Goal: Task Accomplishment & Management: Use online tool/utility

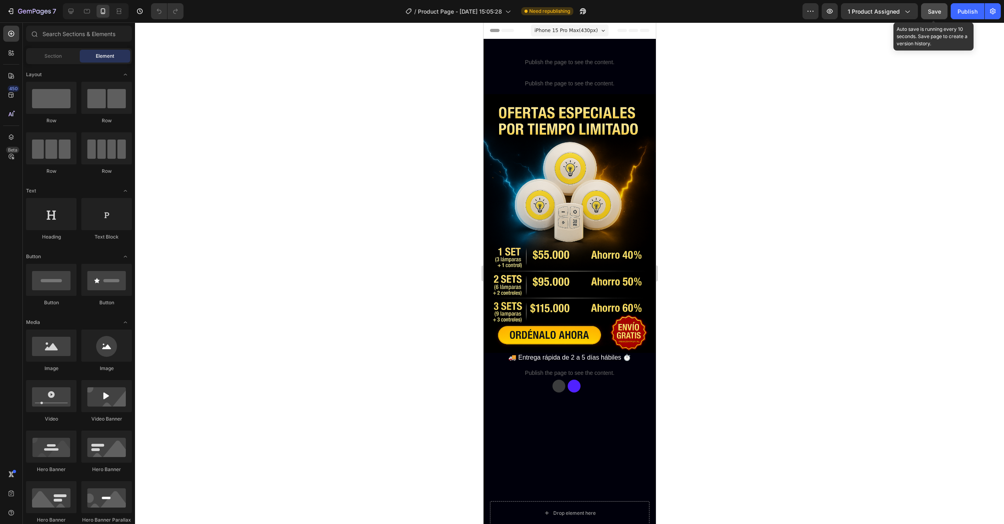
click at [932, 14] on span "Save" at bounding box center [934, 11] width 13 height 7
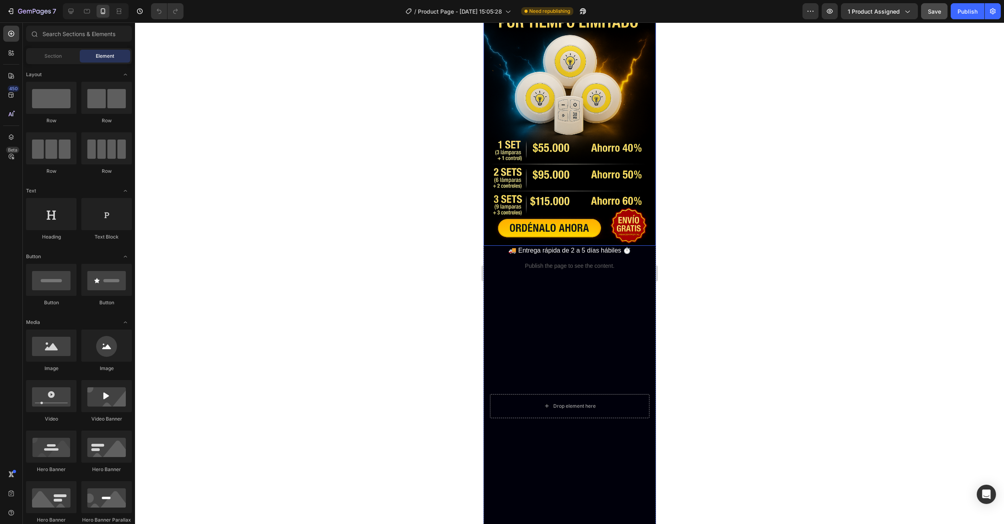
scroll to position [120, 0]
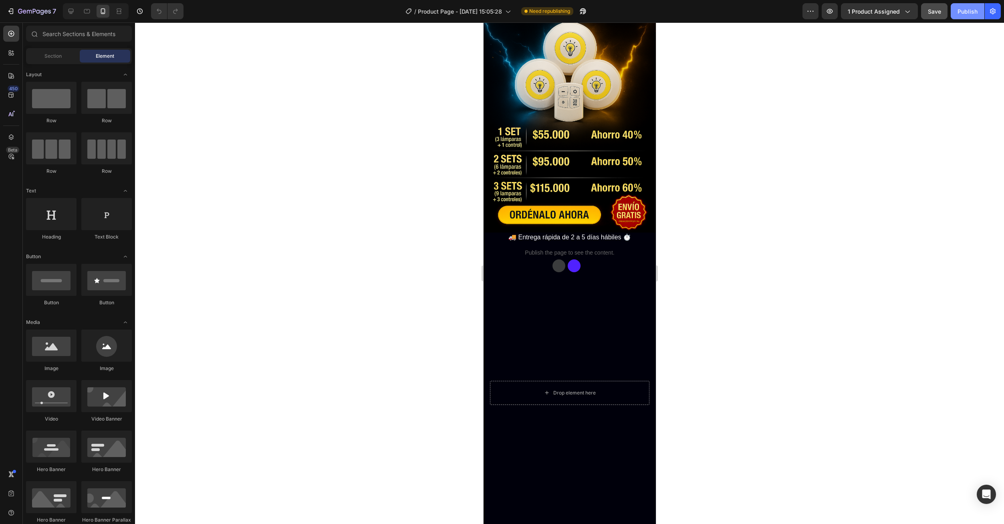
click at [973, 12] on div "Publish" at bounding box center [968, 11] width 20 height 8
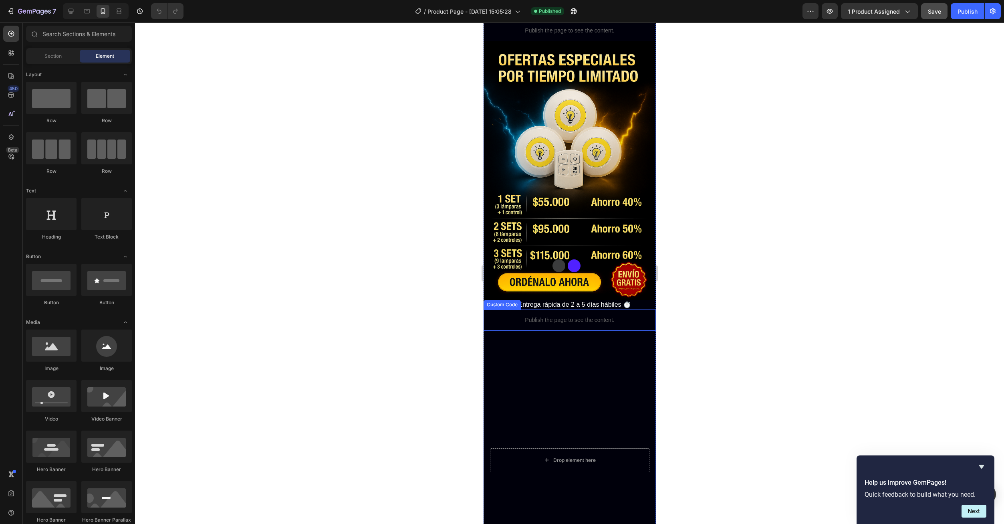
scroll to position [0, 0]
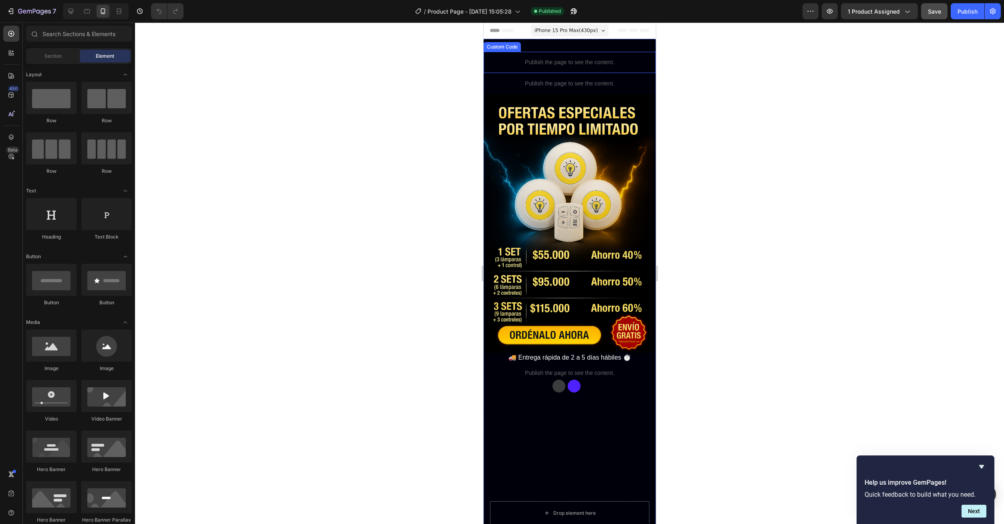
click at [559, 68] on div "Publish the page to see the content." at bounding box center [569, 62] width 172 height 21
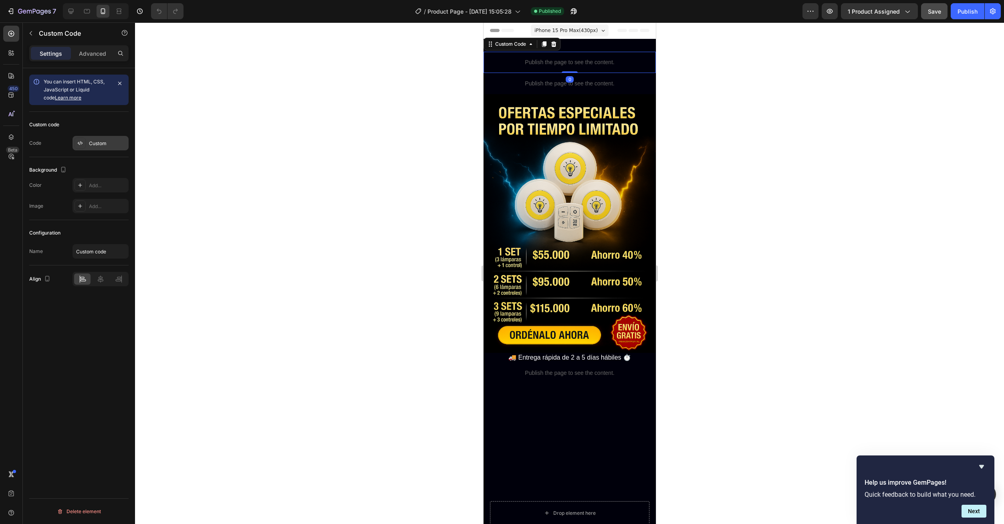
click at [99, 145] on div "Custom" at bounding box center [108, 143] width 38 height 7
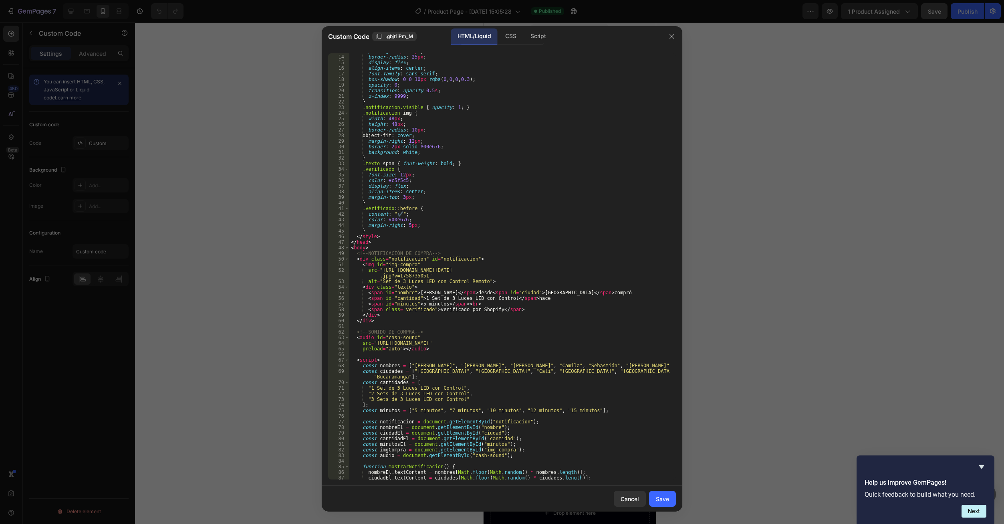
scroll to position [96, 0]
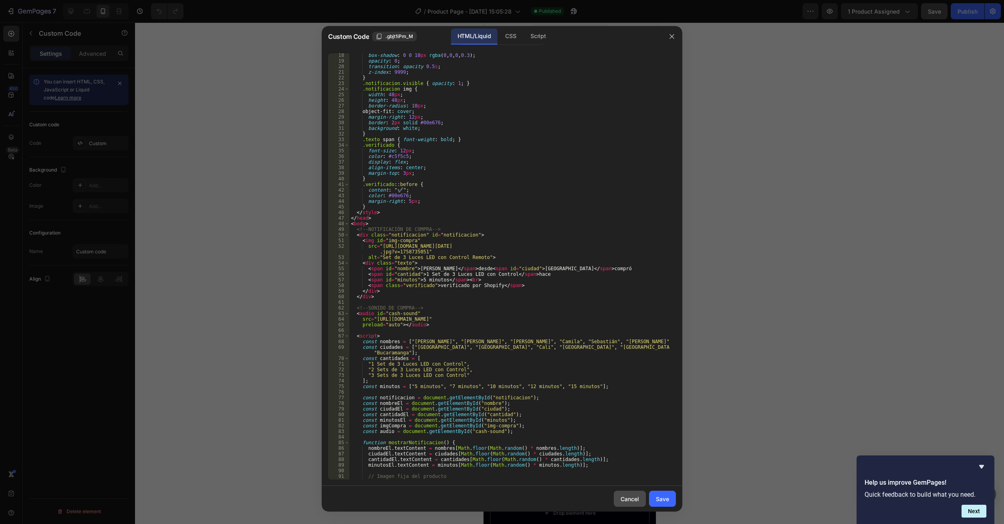
click at [630, 502] on div "Cancel" at bounding box center [630, 499] width 18 height 8
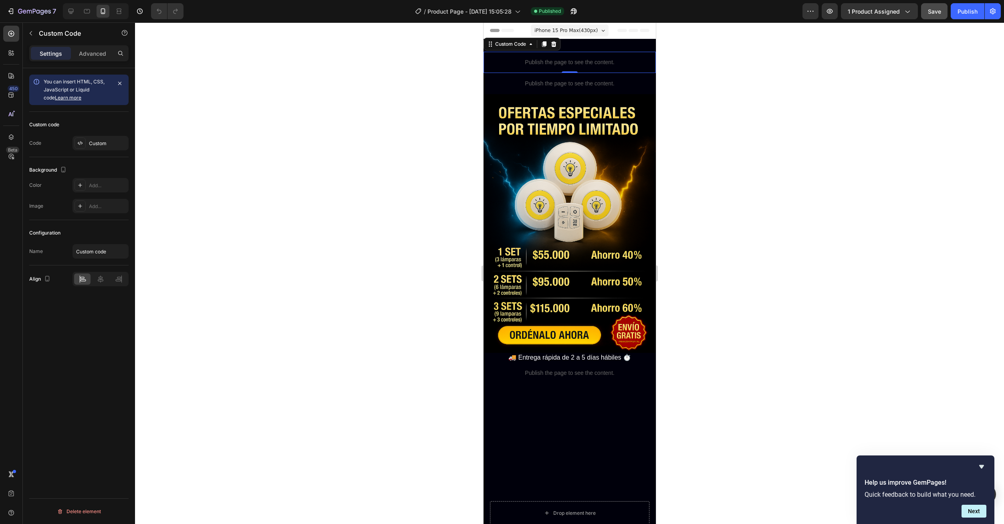
click at [559, 66] on p "Publish the page to see the content." at bounding box center [569, 62] width 172 height 8
click at [98, 144] on div "Custom" at bounding box center [108, 143] width 38 height 7
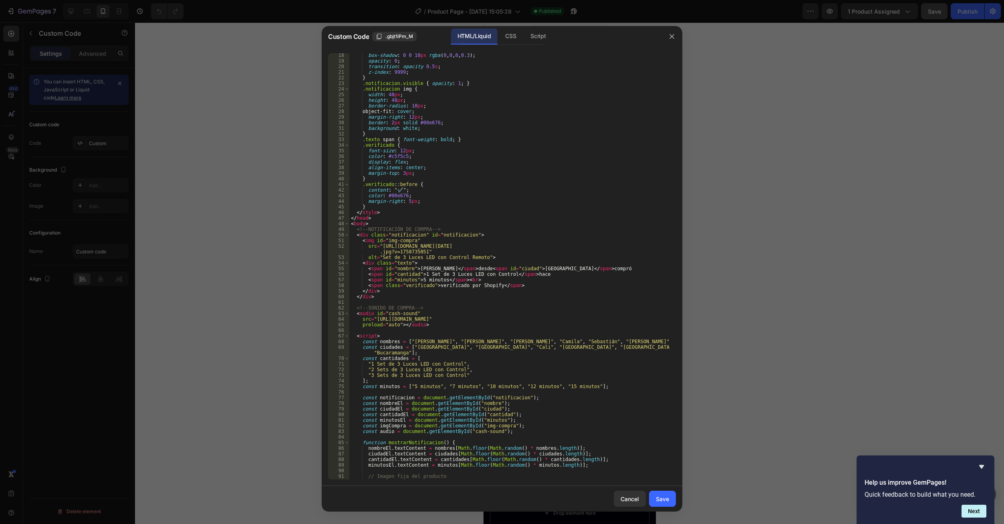
scroll to position [202, 0]
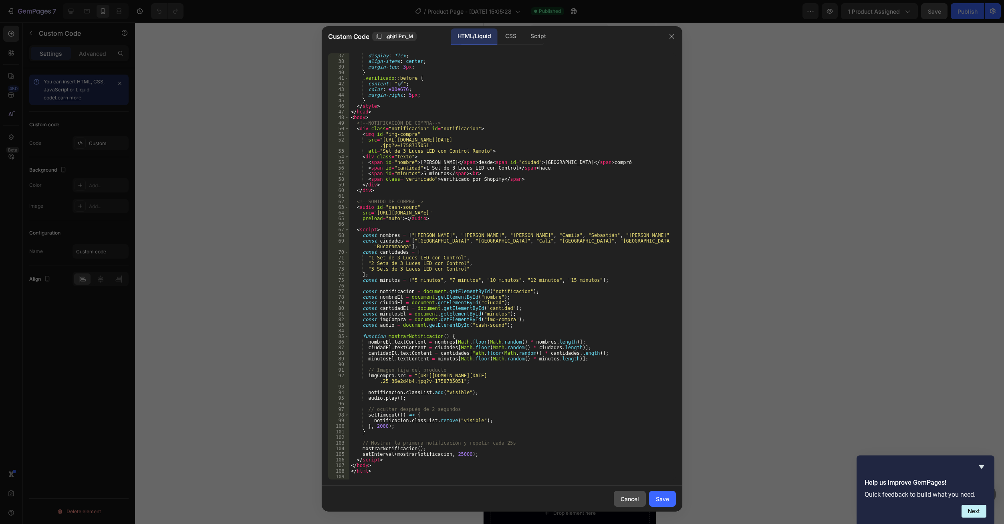
click at [634, 496] on div "Cancel" at bounding box center [630, 499] width 18 height 8
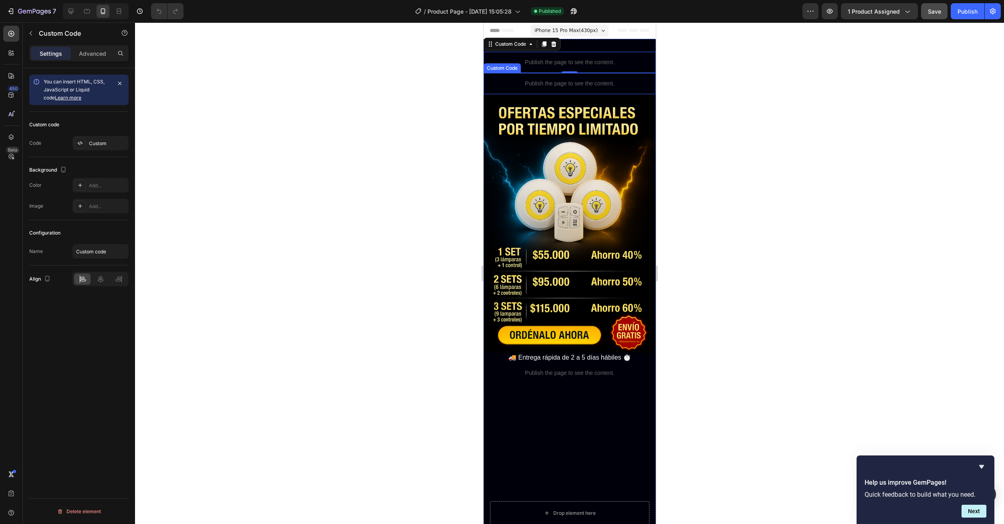
click at [545, 82] on p "Publish the page to see the content." at bounding box center [569, 83] width 172 height 8
click at [90, 147] on div "Custom" at bounding box center [101, 143] width 56 height 14
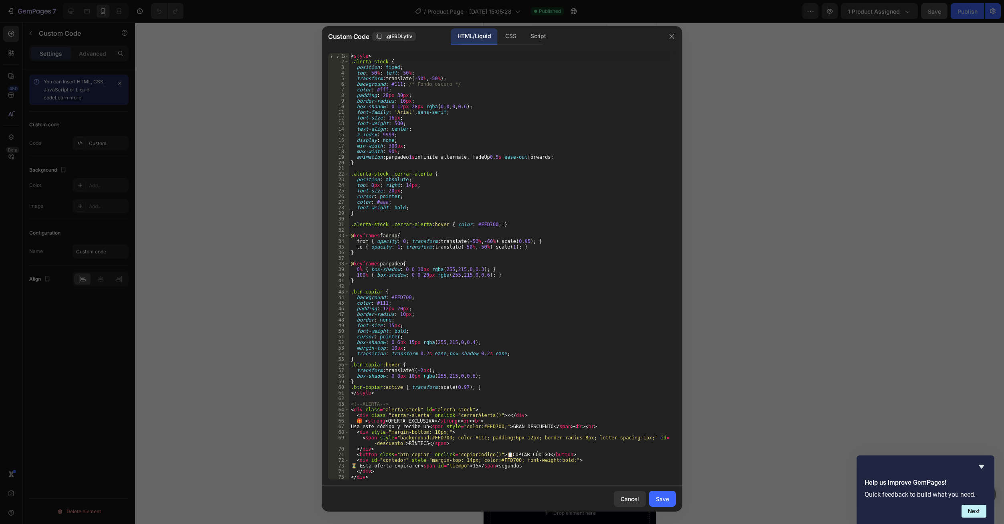
scroll to position [24, 0]
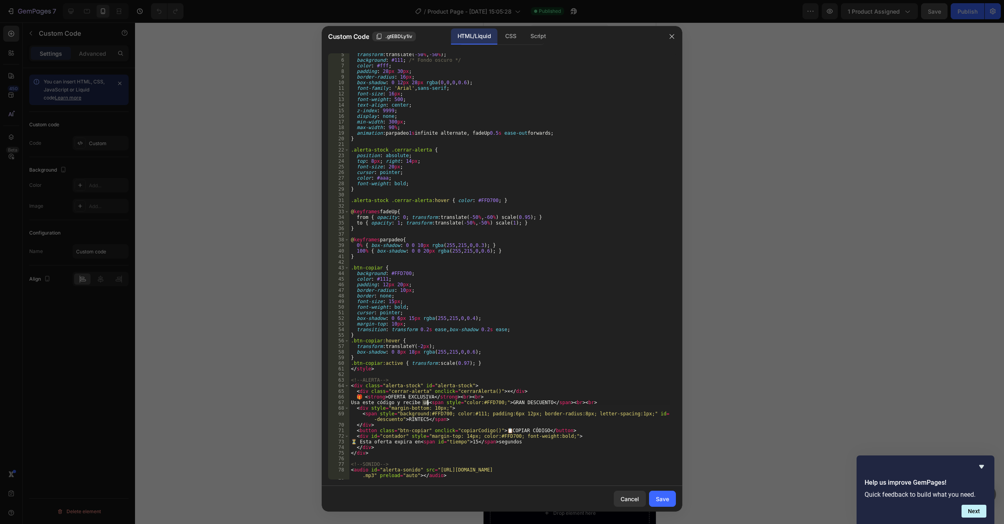
drag, startPoint x: 424, startPoint y: 403, endPoint x: 428, endPoint y: 392, distance: 11.2
click at [428, 404] on div "transform : translate( -50 % , -50 % ) ; background : #111 ; /* Fondo oscuro */…" at bounding box center [509, 270] width 321 height 437
click at [425, 403] on div "transform : translate( -50 % , -50 % ) ; background : #111 ; /* Fondo oscuro */…" at bounding box center [509, 270] width 321 height 437
drag, startPoint x: 534, startPoint y: 405, endPoint x: 496, endPoint y: 406, distance: 38.1
click at [496, 406] on div "transform : translate( -50 % , -50 % ) ; background : #111 ; /* Fondo oscuro */…" at bounding box center [509, 270] width 321 height 437
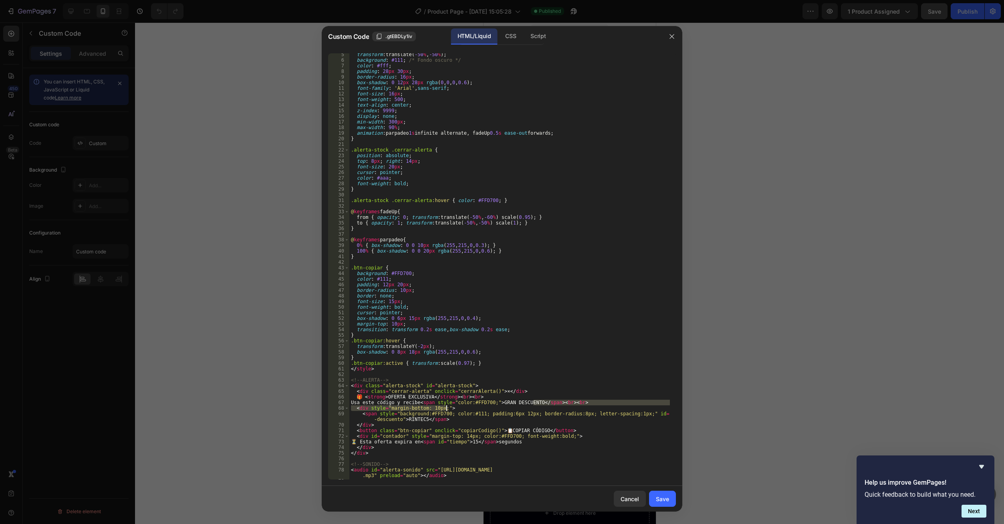
click at [483, 405] on div "transform : translate( -50 % , -50 % ) ; background : #111 ; /* Fondo oscuro */…" at bounding box center [509, 270] width 321 height 437
drag, startPoint x: 496, startPoint y: 403, endPoint x: 532, endPoint y: 404, distance: 36.1
click at [532, 404] on div "transform : translate( -50 % , -50 % ) ; background : #111 ; /* Fondo oscuro */…" at bounding box center [509, 270] width 321 height 437
type textarea "Usa este código y recibe<span style="color:#FFD700;">$3.000 PARA TU PROXIMA COM…"
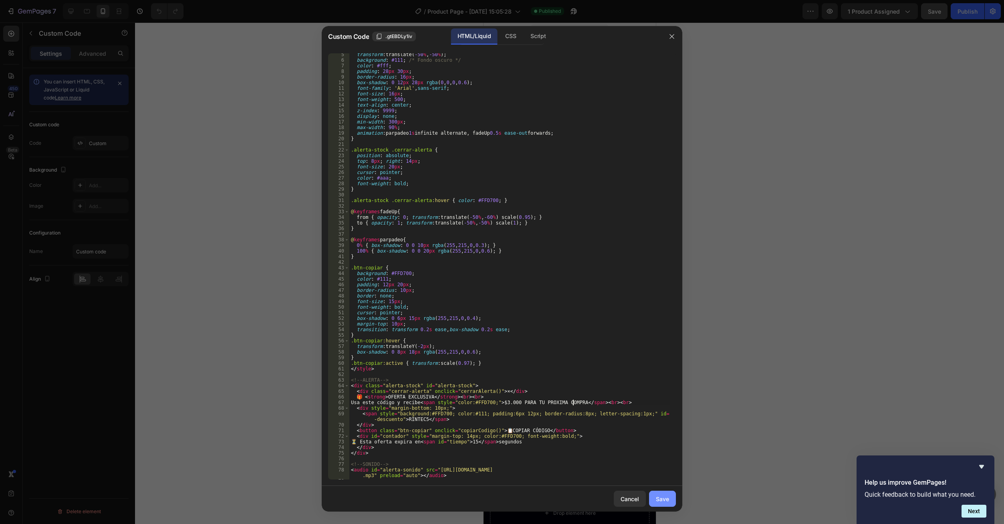
click at [667, 499] on div "Save" at bounding box center [662, 499] width 13 height 8
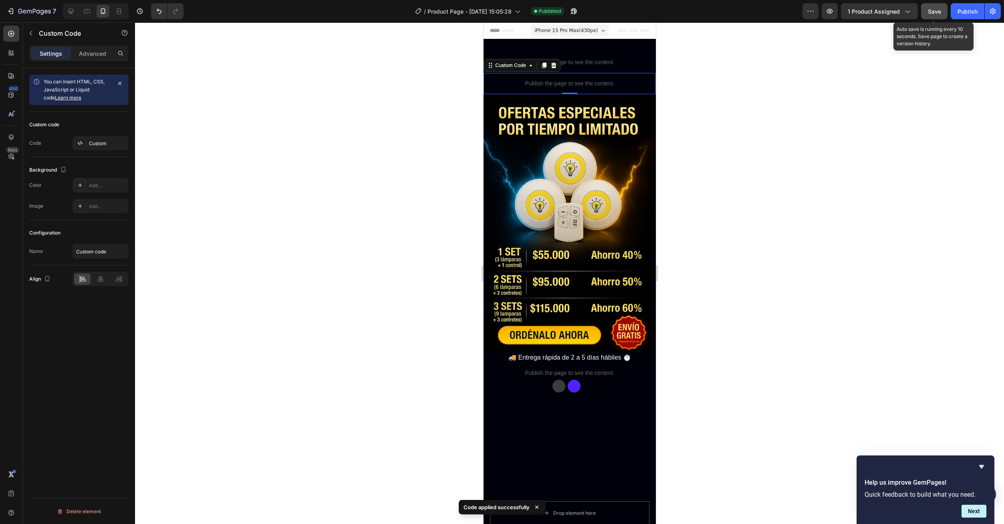
click at [937, 14] on span "Save" at bounding box center [934, 11] width 13 height 7
click at [969, 14] on div "Publish" at bounding box center [968, 11] width 20 height 8
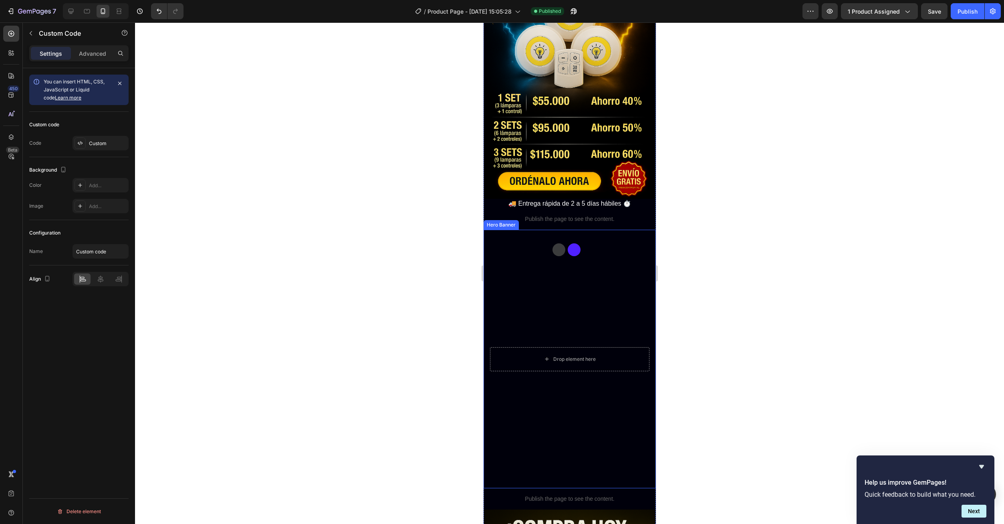
scroll to position [200, 0]
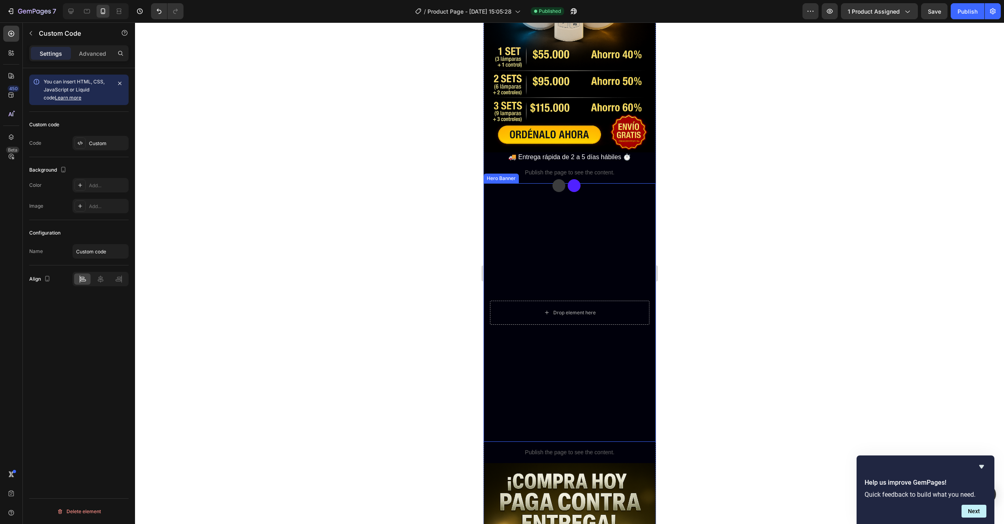
click at [551, 253] on video "Background Image" at bounding box center [569, 312] width 172 height 258
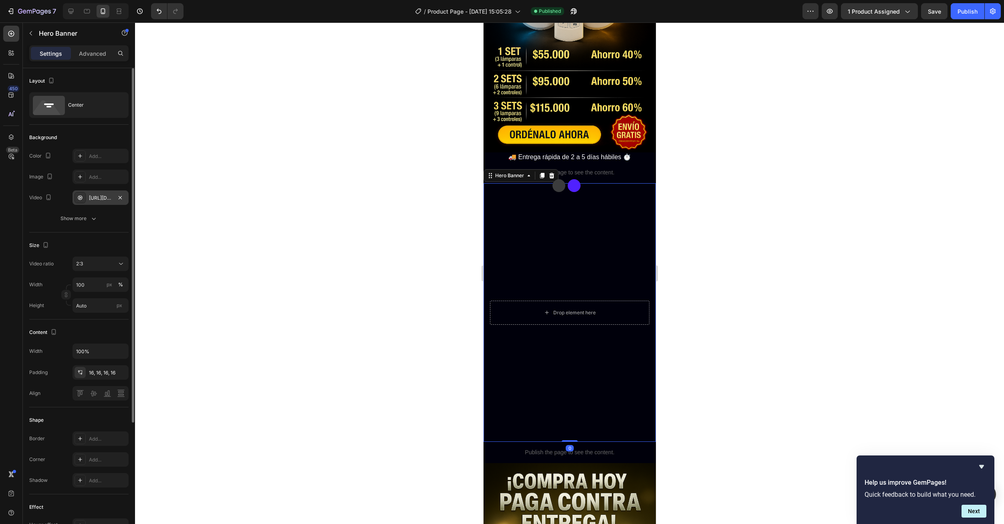
click at [95, 196] on div "[URL][DOMAIN_NAME]" at bounding box center [100, 197] width 23 height 7
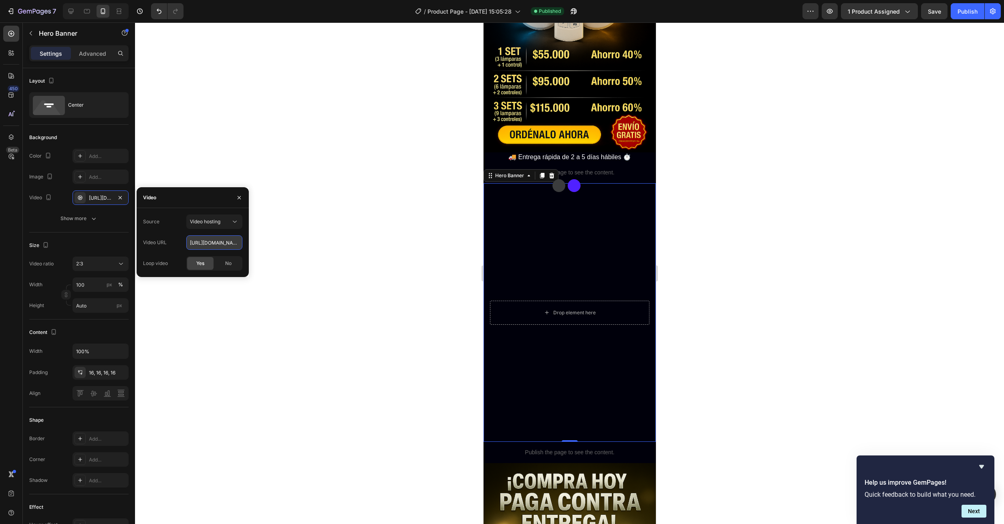
click at [193, 244] on input "[URL][DOMAIN_NAME]" at bounding box center [214, 242] width 56 height 14
paste input "fd497ec9541c4cf58b622da7a33ca2ac"
type input "[URL][DOMAIN_NAME]"
click at [242, 196] on icon "button" at bounding box center [239, 197] width 6 height 6
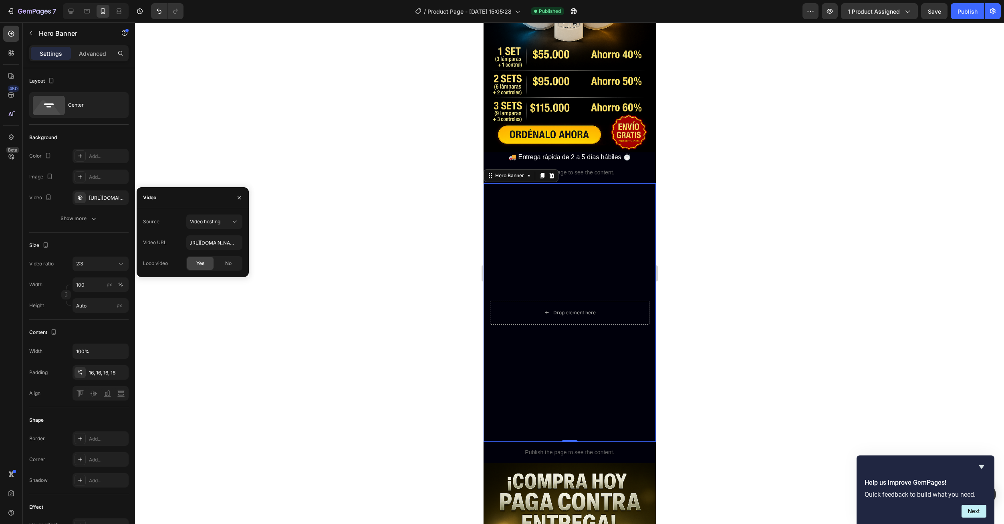
scroll to position [0, 0]
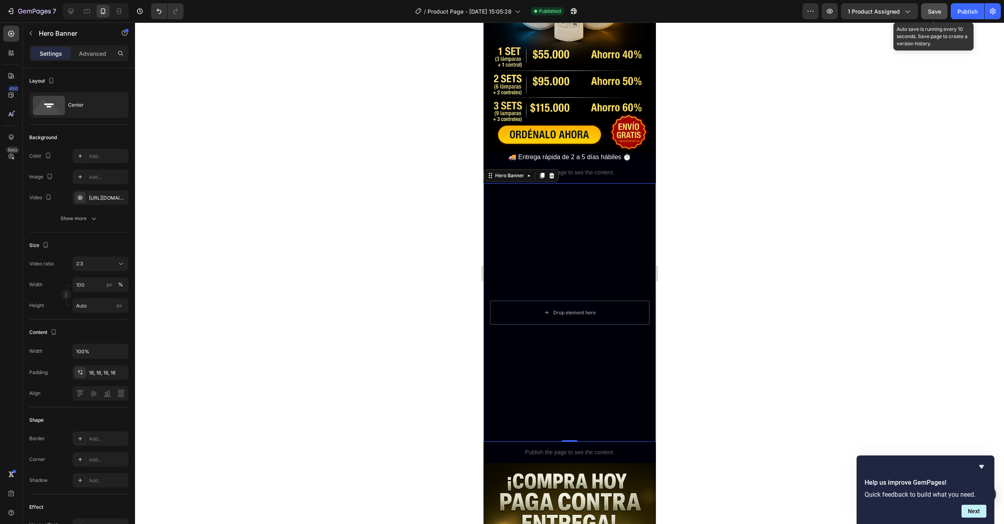
click at [932, 12] on span "Save" at bounding box center [934, 11] width 13 height 7
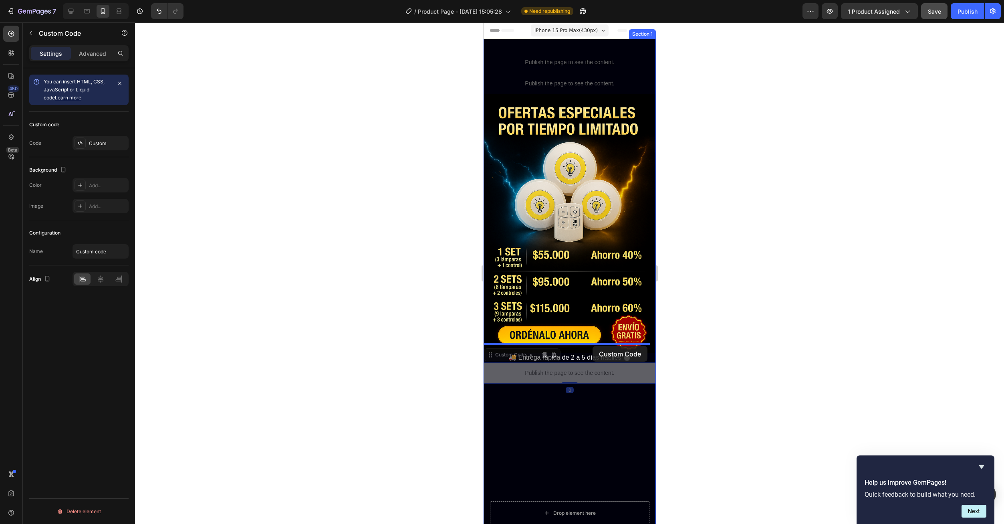
drag, startPoint x: 594, startPoint y: 370, endPoint x: 592, endPoint y: 347, distance: 22.1
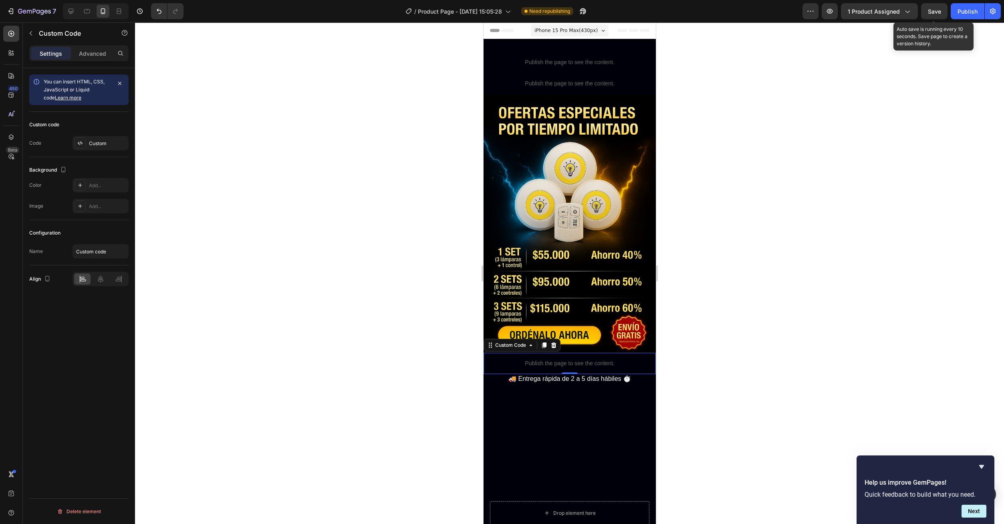
drag, startPoint x: 926, startPoint y: 14, endPoint x: 930, endPoint y: 23, distance: 10.1
click at [926, 15] on button "Save" at bounding box center [934, 11] width 26 height 16
click at [967, 9] on div "Publish" at bounding box center [968, 11] width 20 height 8
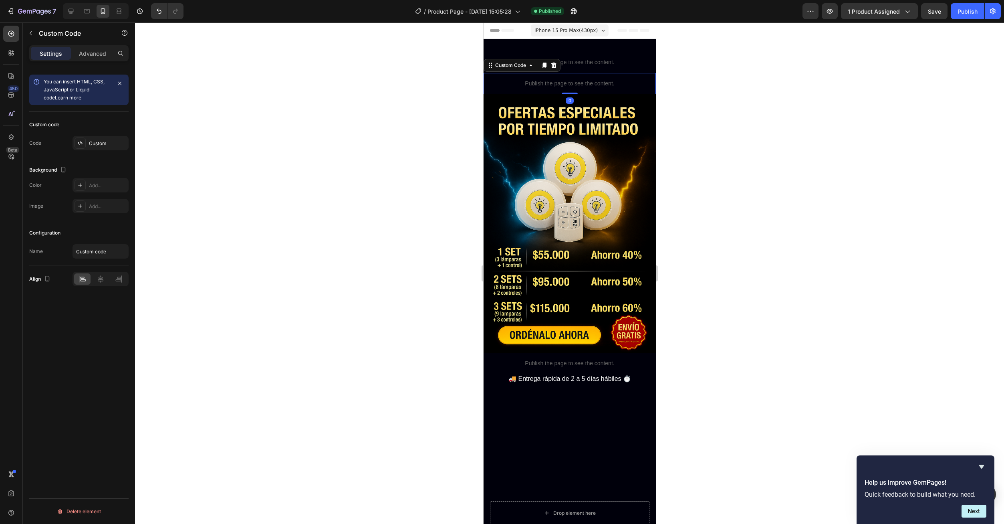
click at [561, 81] on p "Publish the page to see the content." at bounding box center [569, 83] width 172 height 8
click at [98, 148] on div "Custom" at bounding box center [101, 143] width 56 height 14
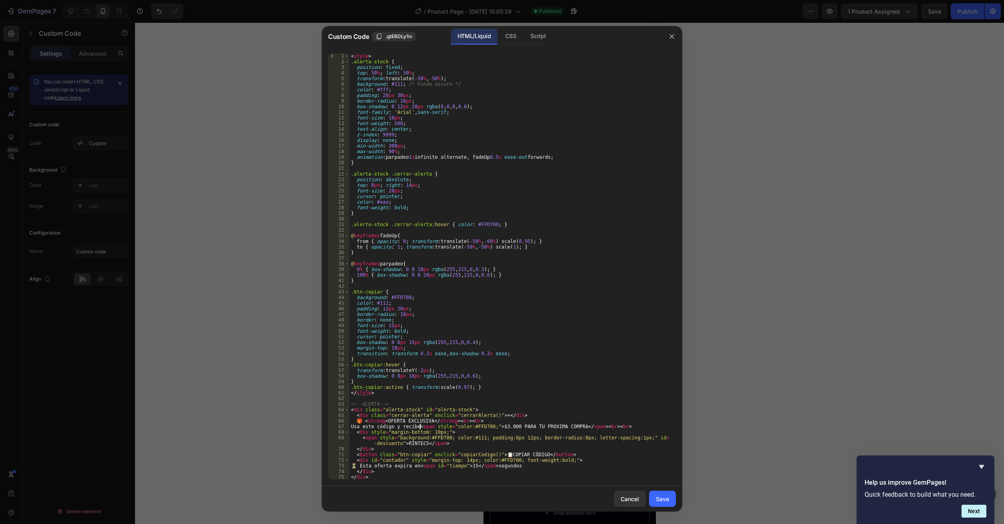
click at [420, 429] on div "< style > .alerta-stock { position : fixed ; top : 50 % ; left : 50 % ; transfo…" at bounding box center [509, 271] width 321 height 437
type textarea "Usa este código y recibe <span style="color:#FFD700;">$3.000 PARA TU PROXIMA CO…"
click at [657, 502] on div "Save" at bounding box center [662, 499] width 13 height 8
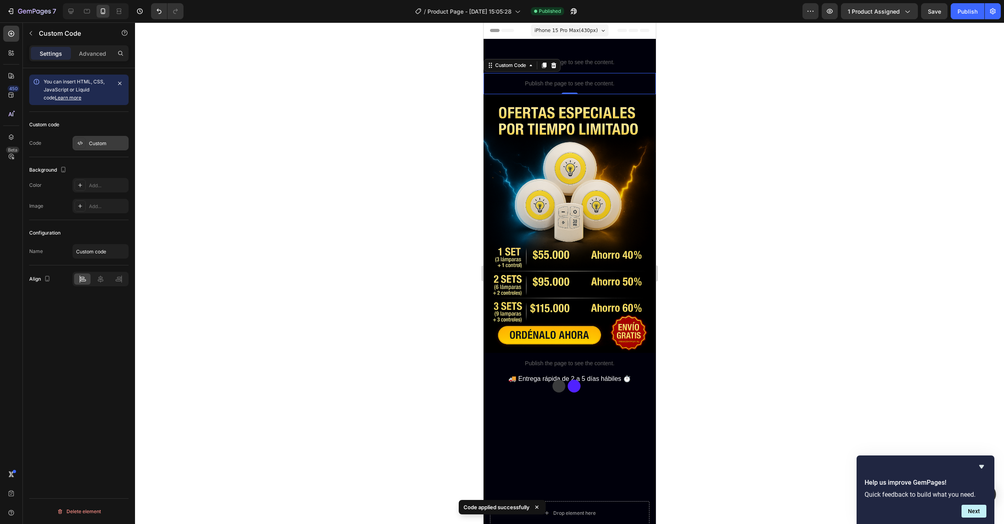
click at [98, 142] on div "Custom" at bounding box center [108, 143] width 38 height 7
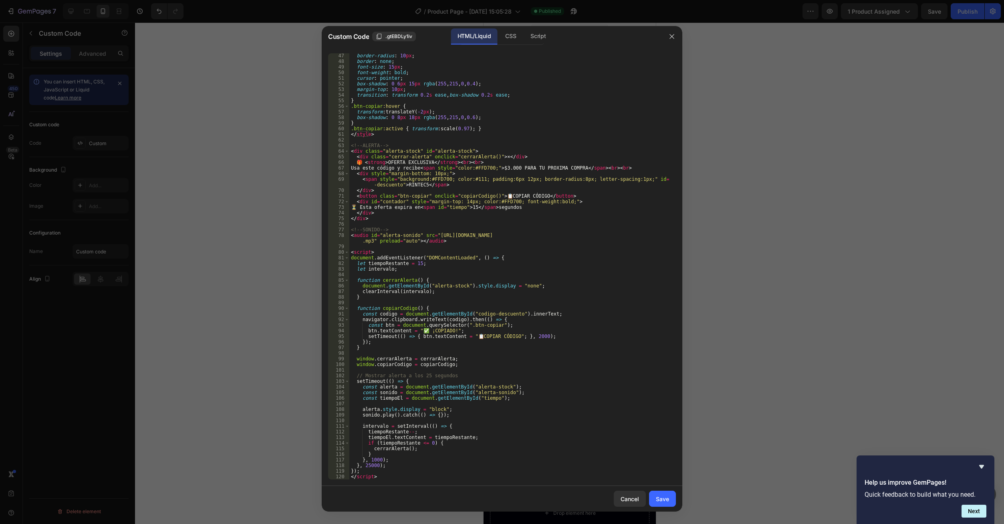
scroll to position [258, 0]
drag, startPoint x: 370, startPoint y: 465, endPoint x: 365, endPoint y: 467, distance: 5.7
click at [365, 467] on div "border-radius : 10 px ; border : none ; font-size : 15 px ; font-weight : bold …" at bounding box center [509, 271] width 321 height 437
type textarea "}, 15000);"
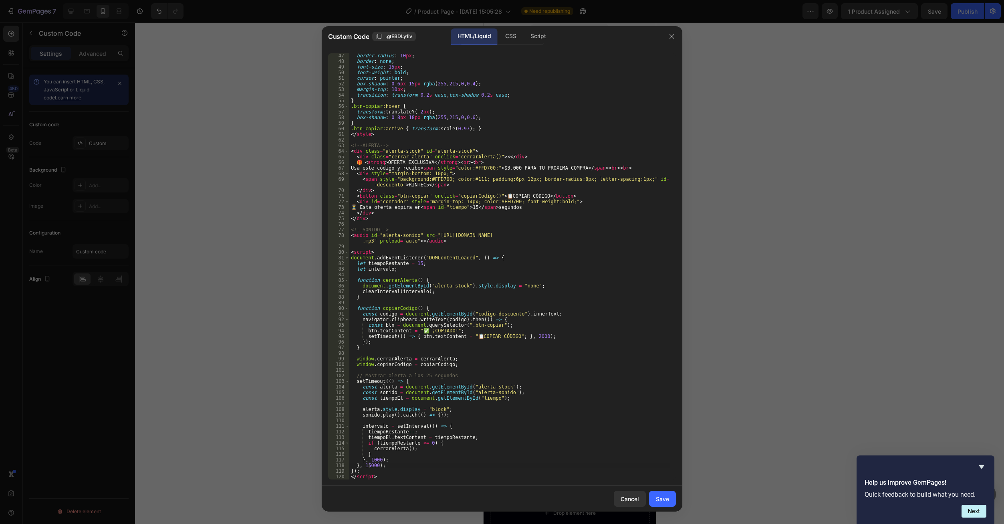
click at [458, 490] on div "Cancel Save" at bounding box center [502, 499] width 361 height 26
click at [666, 503] on button "Save" at bounding box center [662, 499] width 27 height 16
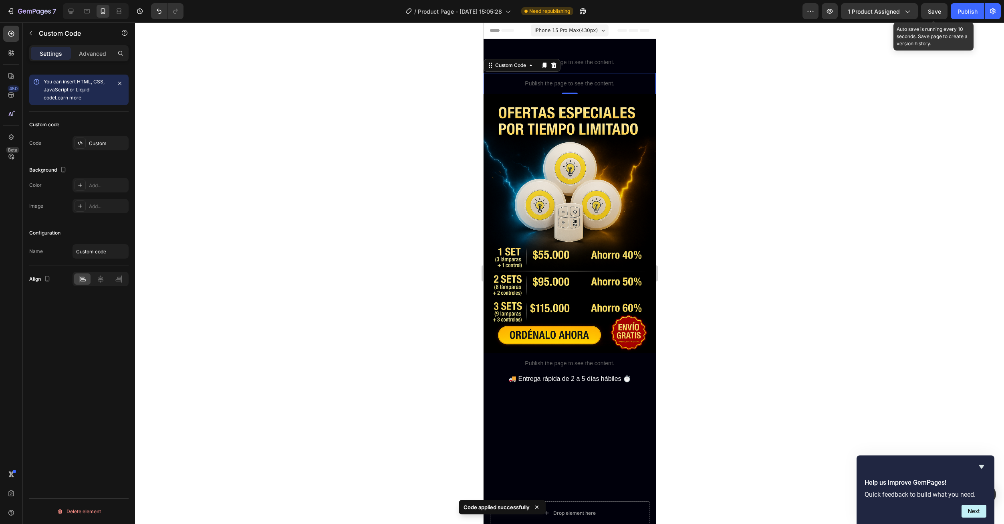
click at [938, 13] on span "Save" at bounding box center [934, 11] width 13 height 7
click at [969, 13] on div "Publish" at bounding box center [968, 11] width 20 height 8
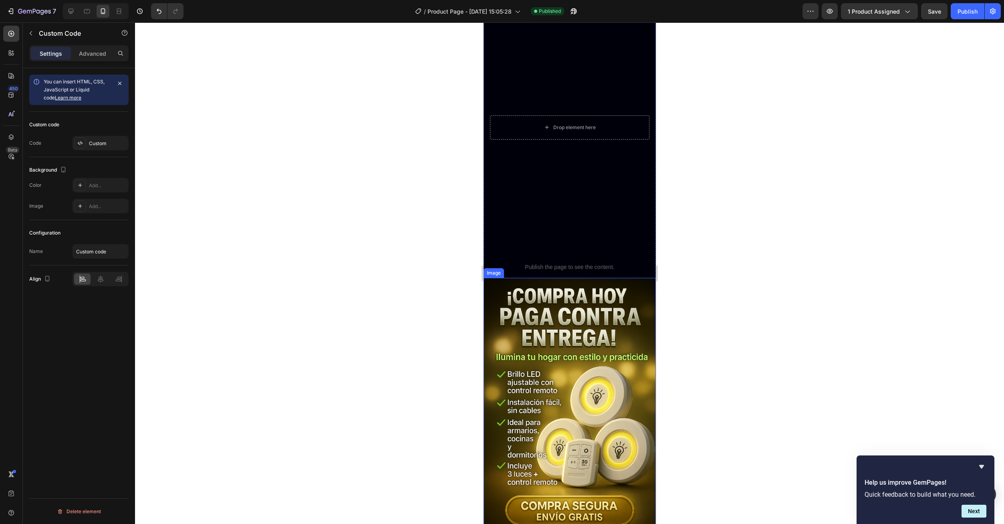
scroll to position [401, 0]
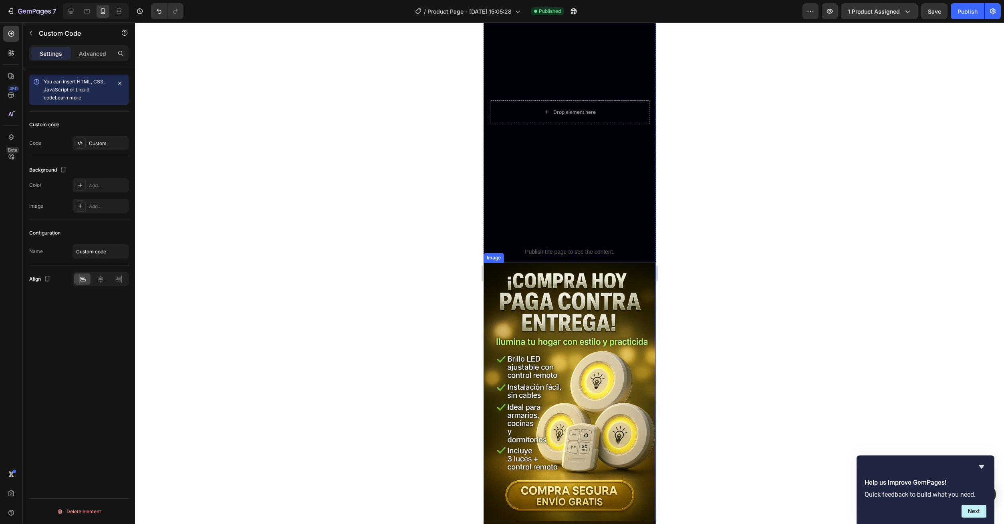
click at [578, 374] on img at bounding box center [569, 392] width 172 height 258
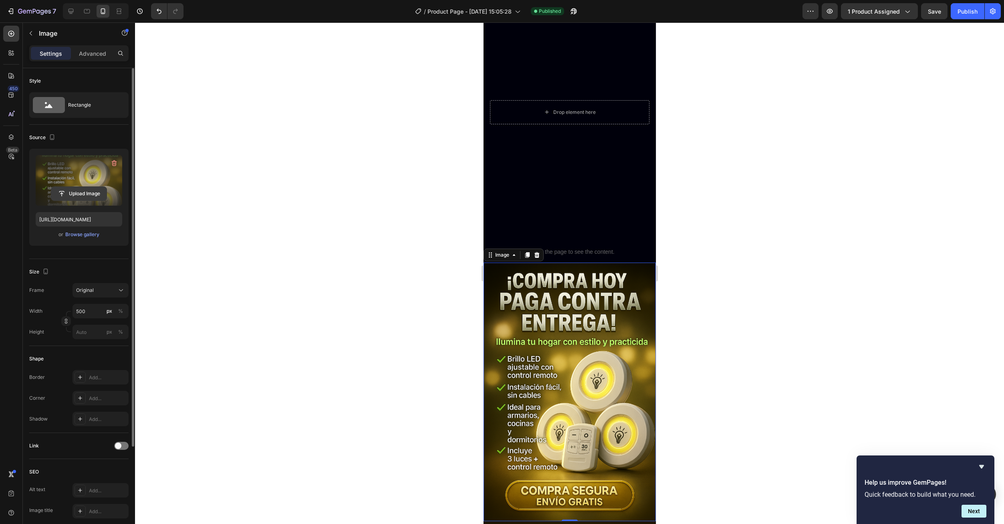
click at [88, 194] on input "file" at bounding box center [78, 194] width 55 height 14
type input "[URL][DOMAIN_NAME]"
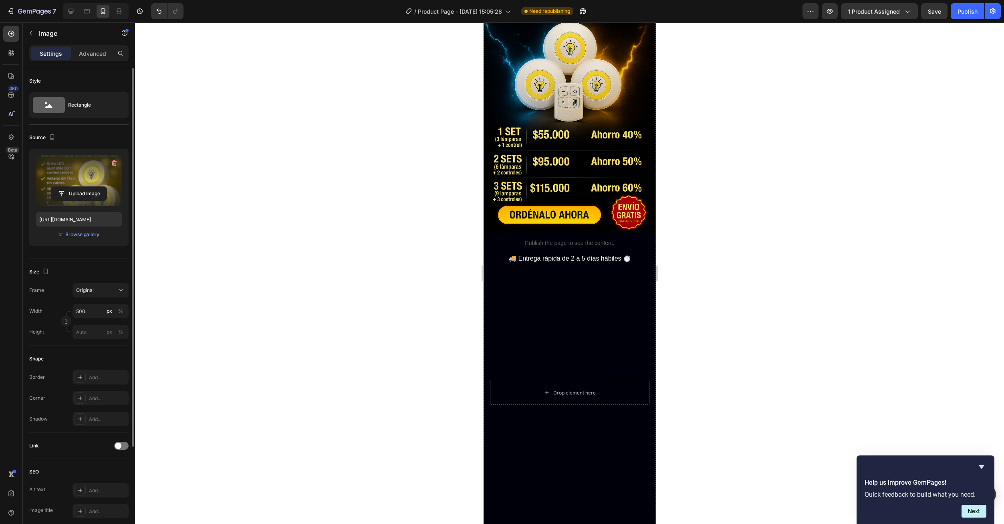
scroll to position [0, 0]
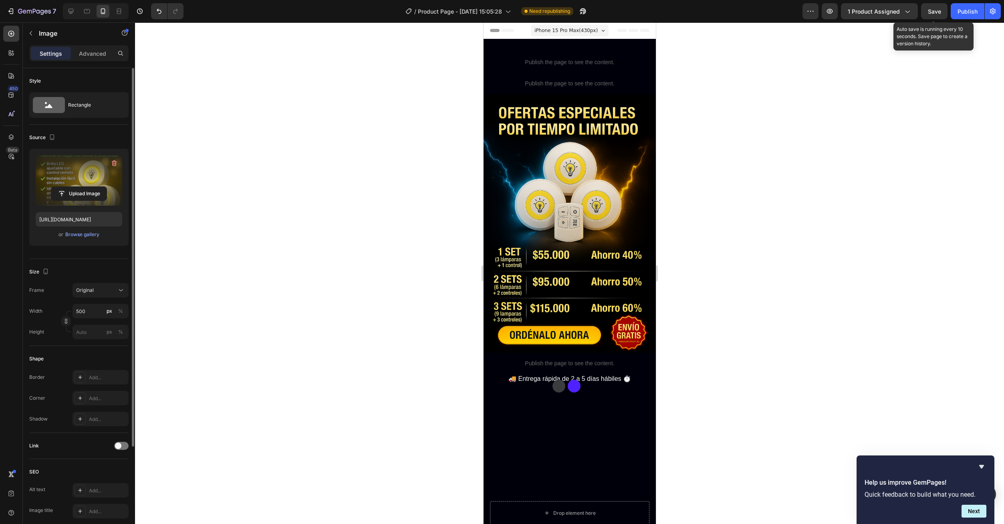
click at [935, 9] on span "Save" at bounding box center [934, 11] width 13 height 7
drag, startPoint x: 963, startPoint y: 10, endPoint x: 964, endPoint y: 16, distance: 5.7
click at [963, 12] on div "Publish" at bounding box center [968, 11] width 20 height 8
